Goal: Check status: Check status

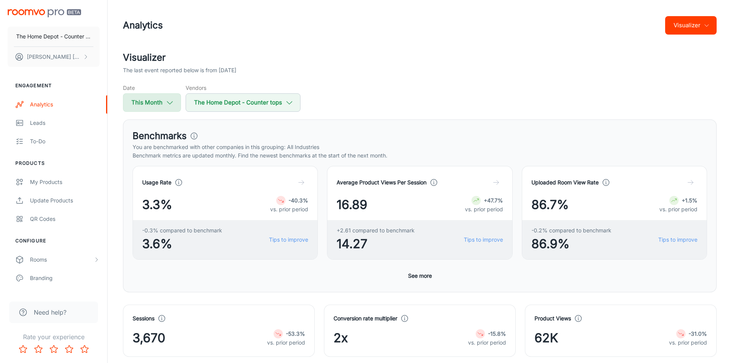
click at [169, 104] on icon "button" at bounding box center [170, 102] width 8 height 8
select select "8"
select select "2025"
select select "8"
select select "2025"
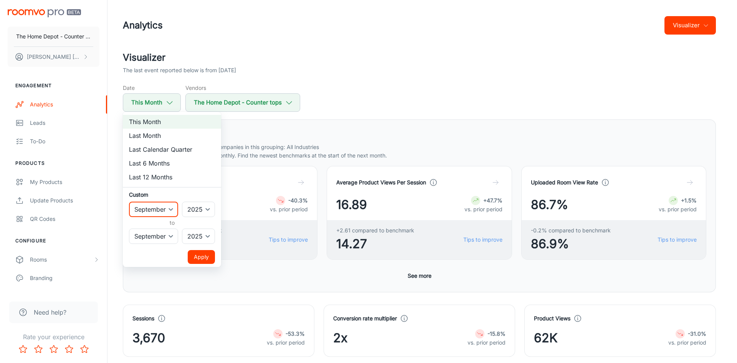
click at [172, 209] on select "January February March April May June July August September October November De…" at bounding box center [153, 209] width 49 height 15
select select "0"
click at [129, 202] on select "January February March April May June July August September October November De…" at bounding box center [153, 209] width 49 height 15
click at [158, 233] on select "January February March April May June July August September October November De…" at bounding box center [153, 236] width 49 height 15
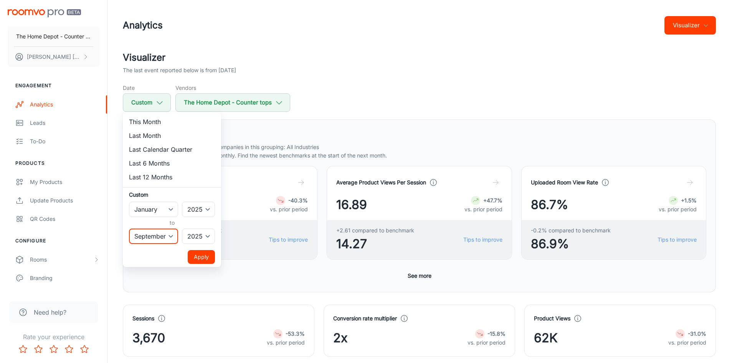
click at [129, 229] on select "January February March April May June July August September October November De…" at bounding box center [153, 236] width 49 height 15
click at [206, 263] on button "Apply" at bounding box center [201, 257] width 27 height 14
click at [207, 257] on button "Apply" at bounding box center [201, 257] width 27 height 14
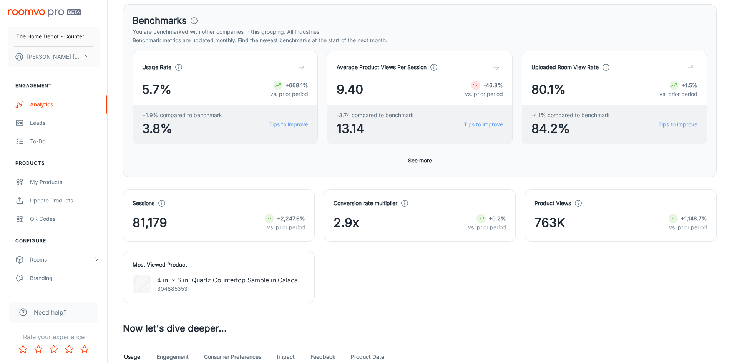
scroll to position [384, 0]
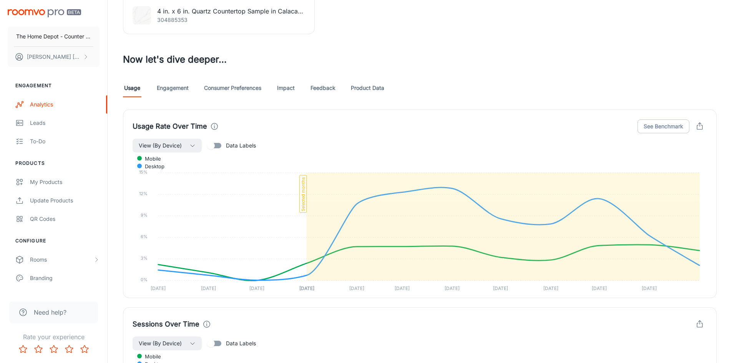
click at [292, 86] on link "Impact" at bounding box center [286, 88] width 18 height 18
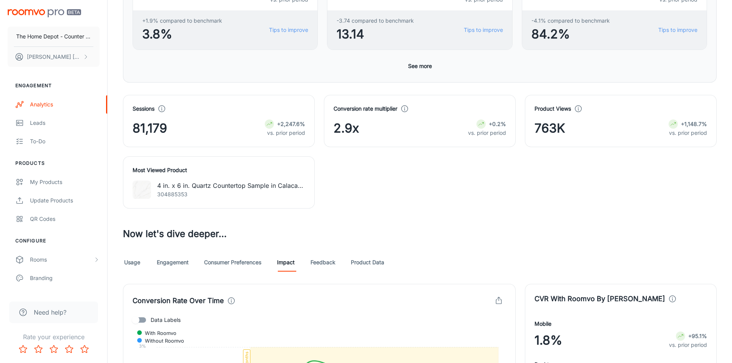
scroll to position [320, 0]
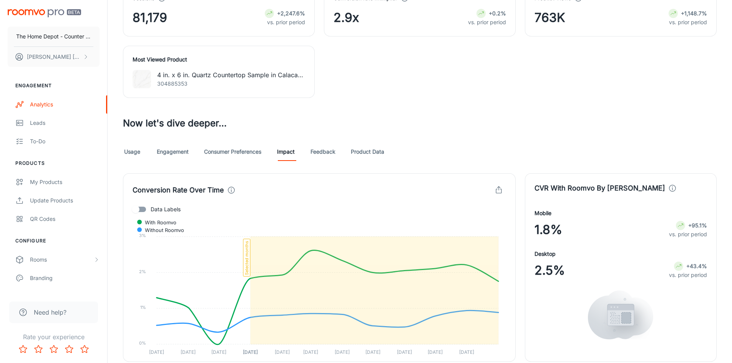
click at [356, 152] on link "Product Data" at bounding box center [367, 151] width 33 height 18
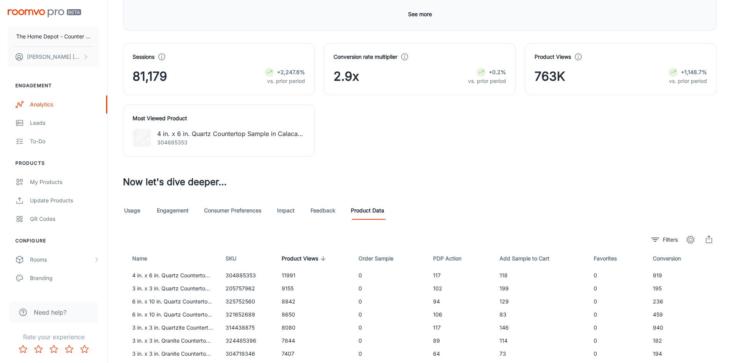
scroll to position [269, 0]
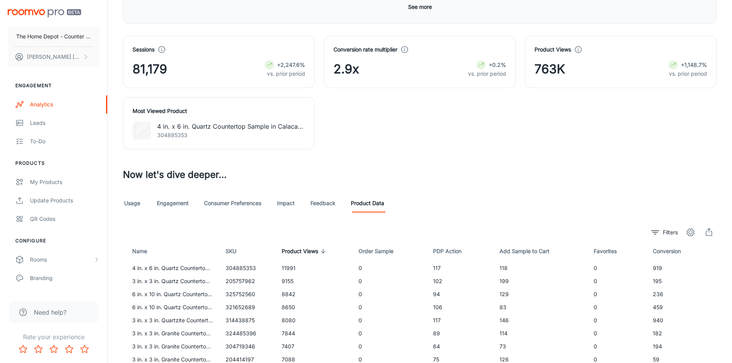
click at [175, 205] on link "Engagement" at bounding box center [173, 203] width 32 height 18
